Goal: Find specific fact: Find specific fact

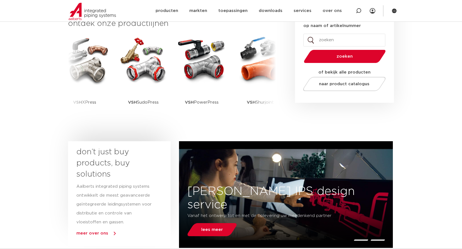
scroll to position [139, 0]
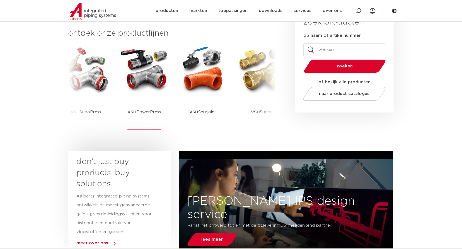
click at [145, 77] on img at bounding box center [144, 70] width 50 height 50
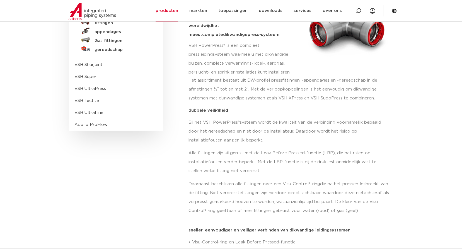
scroll to position [56, 0]
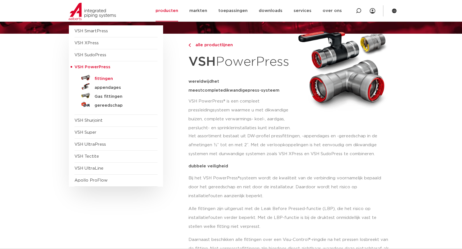
click at [100, 78] on h5 "fittingen" at bounding box center [122, 78] width 55 height 5
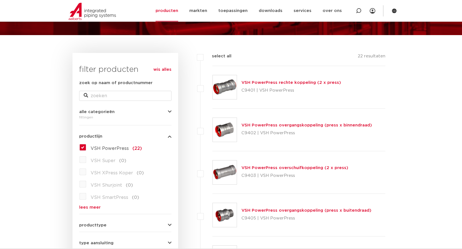
scroll to position [47, 0]
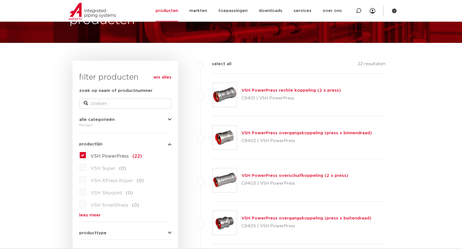
click at [268, 90] on link "VSH PowerPress rechte koppeling (2 x press)" at bounding box center [292, 90] width 100 height 4
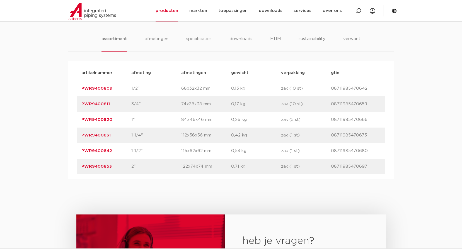
scroll to position [335, 0]
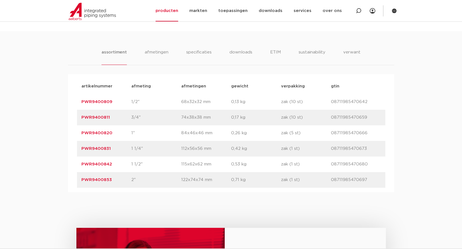
drag, startPoint x: 118, startPoint y: 117, endPoint x: 69, endPoint y: 115, distance: 49.4
click at [69, 115] on div "artikelnummer afmeting [GEOGRAPHIC_DATA] gewicht verpakking gtin artikelnummer …" at bounding box center [231, 133] width 326 height 118
copy link "PWR9400811"
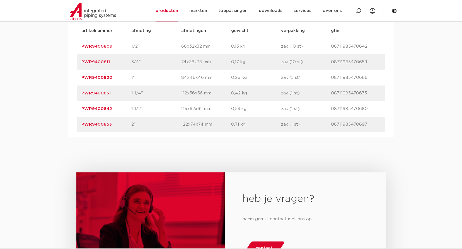
scroll to position [390, 0]
drag, startPoint x: 117, startPoint y: 109, endPoint x: 71, endPoint y: 111, distance: 46.6
click at [71, 111] on div "artikelnummer afmeting [GEOGRAPHIC_DATA] gewicht verpakking gtin artikelnummer …" at bounding box center [231, 77] width 326 height 118
copy link "PWR9400842"
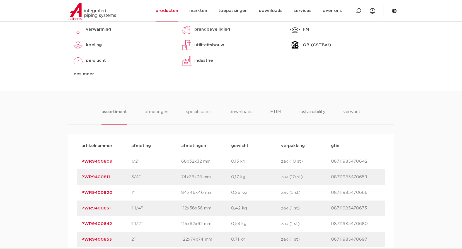
scroll to position [167, 0]
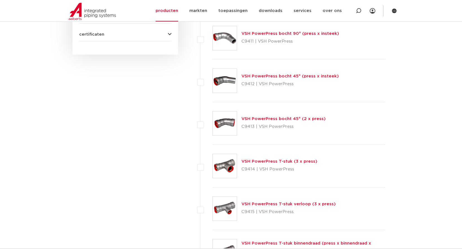
scroll to position [354, 0]
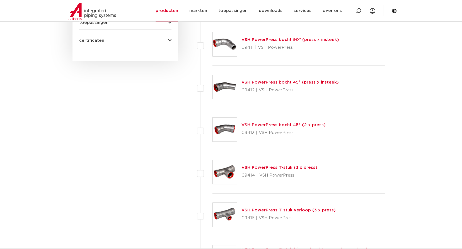
click at [291, 168] on link "VSH PowerPress T-stuk (3 x press)" at bounding box center [280, 168] width 76 height 4
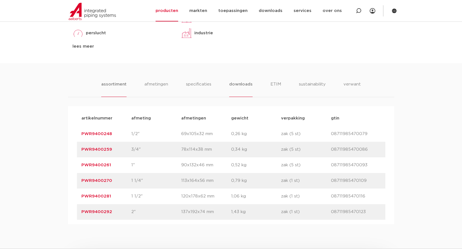
scroll to position [307, 0]
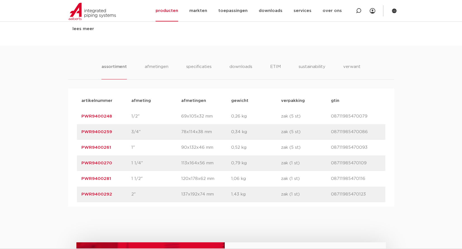
drag, startPoint x: 113, startPoint y: 179, endPoint x: 78, endPoint y: 180, distance: 34.3
click at [78, 180] on div "artikelnummer PWR9400281 afmeting 1 1/2" afmetingen 120x178x62 mm gewicht 1,06 …" at bounding box center [231, 179] width 308 height 16
copy link "PWR9400281"
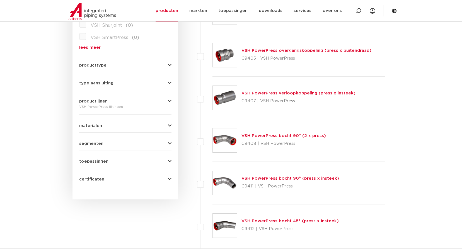
scroll to position [214, 0]
click at [304, 135] on link "VSH PowerPress bocht 90° (2 x press)" at bounding box center [284, 136] width 85 height 4
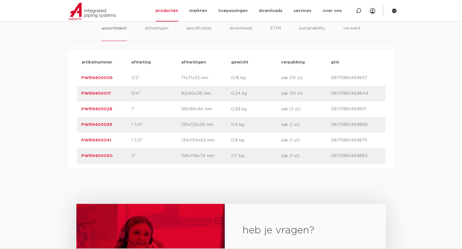
scroll to position [363, 0]
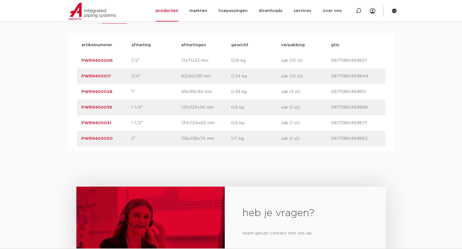
drag, startPoint x: 111, startPoint y: 124, endPoint x: 68, endPoint y: 125, distance: 42.7
click at [68, 125] on div "artikelnummer afmeting afmetingen gewicht verpakking gtin artikelnummer PWR9400…" at bounding box center [231, 92] width 326 height 118
copy link "PWR9400041"
drag, startPoint x: 116, startPoint y: 76, endPoint x: 63, endPoint y: 76, distance: 53.5
click at [63, 76] on div "assortiment [GEOGRAPHIC_DATA] specificaties downloads ETIM sustainability verwa…" at bounding box center [231, 70] width 462 height 161
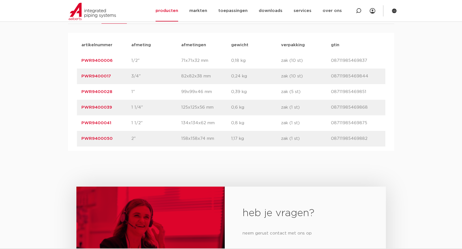
copy link "PWR9400017"
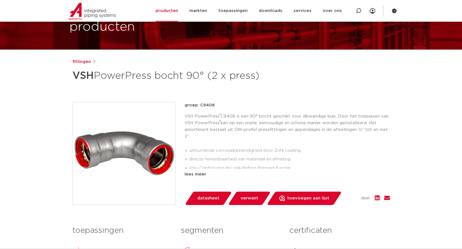
scroll to position [0, 0]
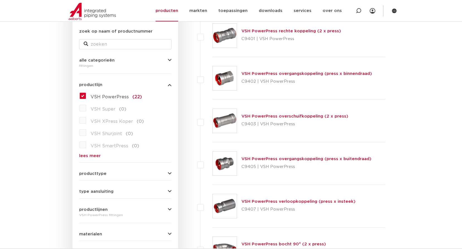
scroll to position [19, 0]
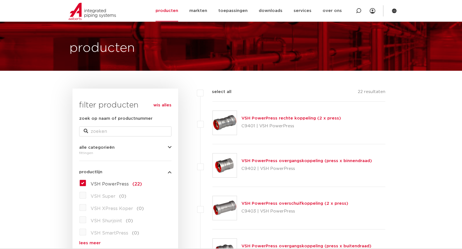
click at [293, 119] on link "VSH PowerPress rechte koppeling (2 x press)" at bounding box center [292, 118] width 100 height 4
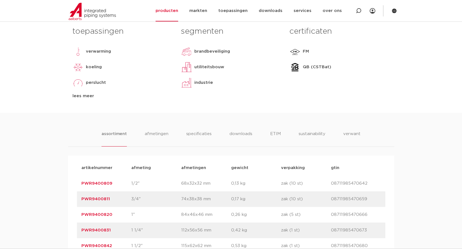
scroll to position [363, 0]
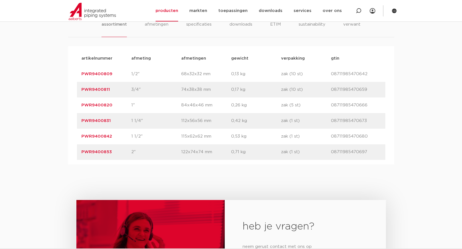
drag, startPoint x: 112, startPoint y: 89, endPoint x: 66, endPoint y: 90, distance: 46.0
click at [66, 90] on div "assortiment [GEOGRAPHIC_DATA] specificaties downloads ETIM sustainability verwa…" at bounding box center [231, 83] width 462 height 161
copy link "PWR9400811"
drag, startPoint x: 120, startPoint y: 133, endPoint x: 70, endPoint y: 138, distance: 50.4
click at [70, 138] on div "artikelnummer afmeting [GEOGRAPHIC_DATA] gewicht verpakking gtin artikelnummer …" at bounding box center [231, 105] width 326 height 118
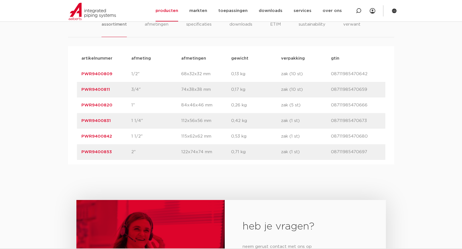
copy link "PWR9400842"
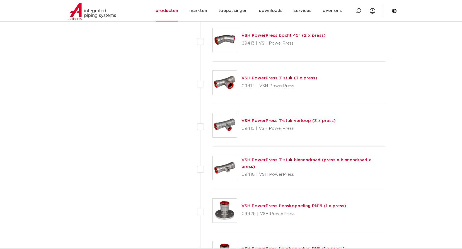
scroll to position [437, 0]
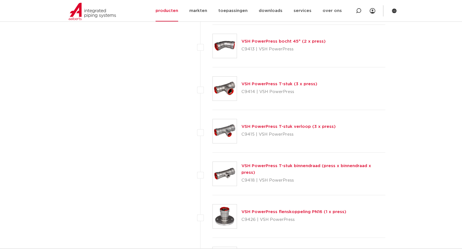
click at [259, 89] on p "C9414 | VSH PowerPress" at bounding box center [280, 92] width 76 height 9
click at [260, 84] on link "VSH PowerPress T-stuk (3 x press)" at bounding box center [280, 84] width 76 height 4
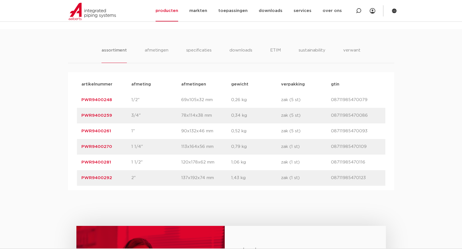
scroll to position [335, 0]
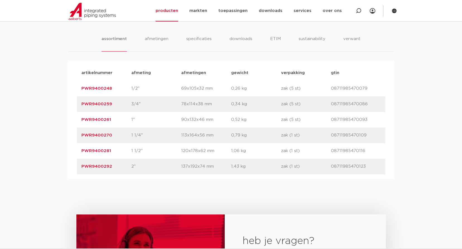
drag, startPoint x: 121, startPoint y: 103, endPoint x: 71, endPoint y: 110, distance: 50.2
click at [71, 110] on div "artikelnummer afmeting [GEOGRAPHIC_DATA] gewicht verpakking gtin artikelnummer …" at bounding box center [231, 120] width 326 height 118
drag, startPoint x: 71, startPoint y: 110, endPoint x: 58, endPoint y: 137, distance: 29.7
click at [58, 137] on div "assortiment [GEOGRAPHIC_DATA] specificaties downloads ETIM sustainability verwa…" at bounding box center [231, 98] width 462 height 161
drag, startPoint x: 111, startPoint y: 105, endPoint x: 55, endPoint y: 108, distance: 56.7
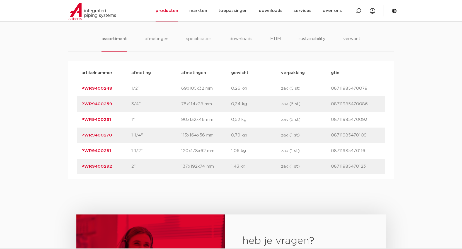
click at [55, 108] on div "assortiment [GEOGRAPHIC_DATA] specificaties downloads ETIM sustainability verwa…" at bounding box center [231, 98] width 462 height 161
copy link "PWR9400259"
